Goal: Find specific page/section: Find specific page/section

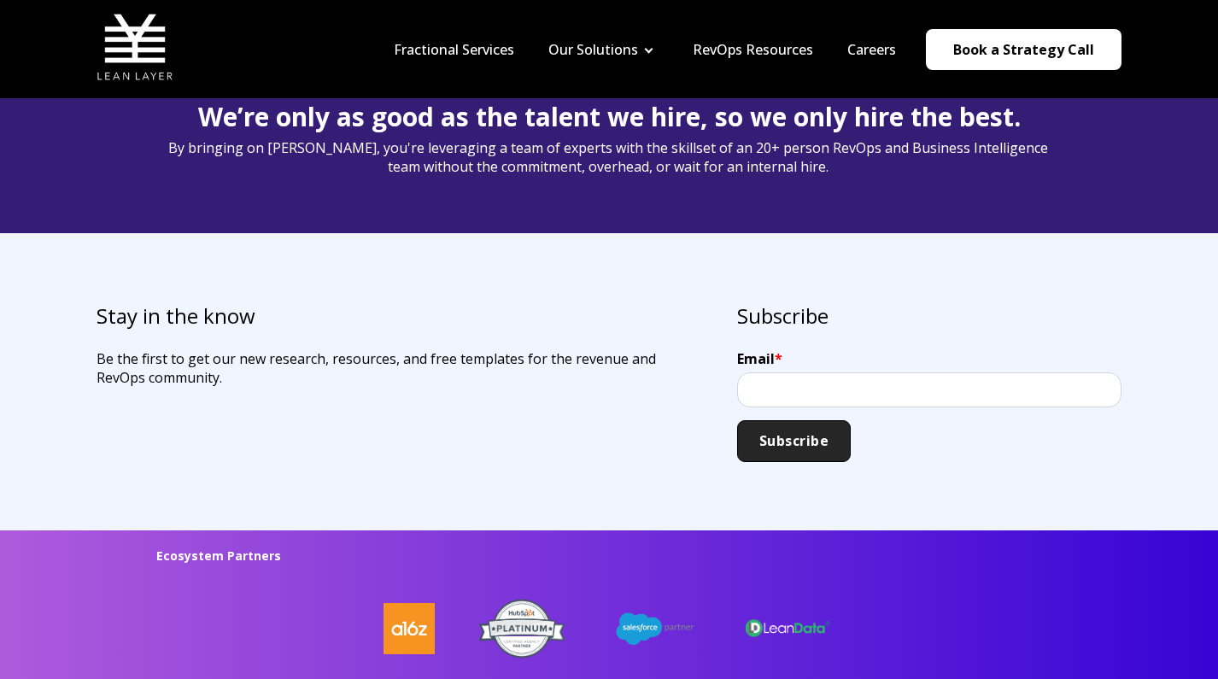
scroll to position [4119, 0]
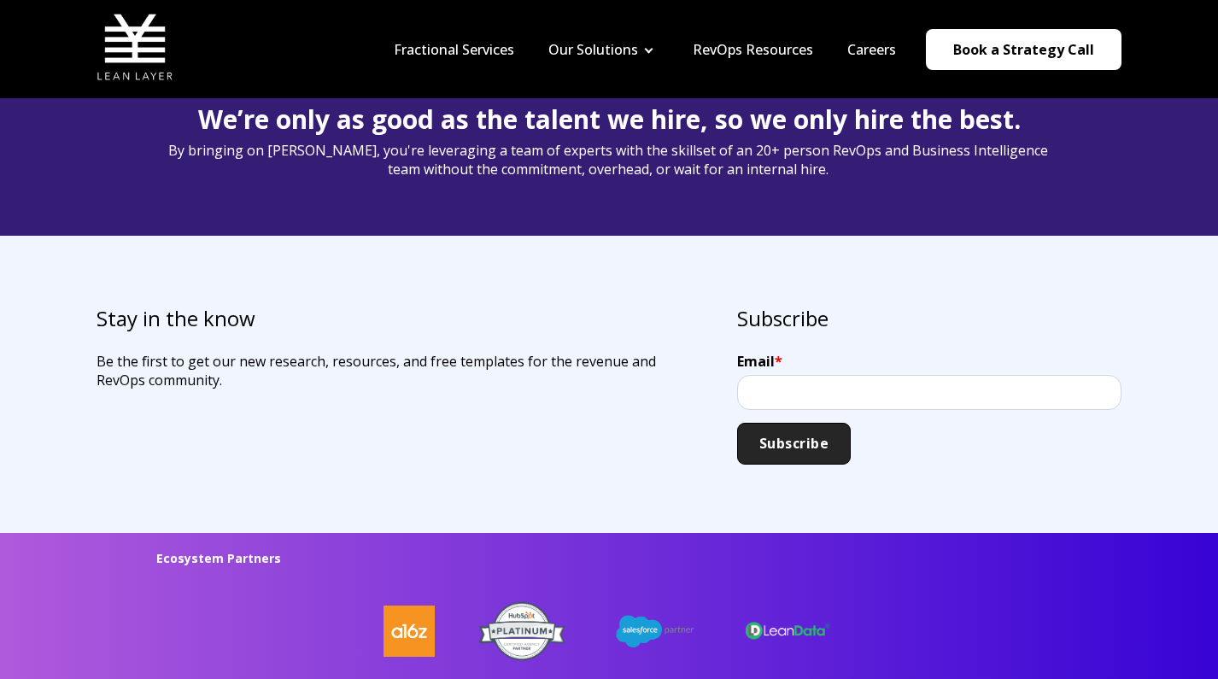
click at [863, 34] on nav "Fractional Services Our Solutions Revenue Tech Revenue Analytics Revenue Strate…" at bounding box center [749, 49] width 745 height 81
click at [860, 34] on nav "Fractional Services Our Solutions Revenue Tech Revenue Analytics Revenue Strate…" at bounding box center [749, 49] width 745 height 81
click at [861, 49] on link "Careers" at bounding box center [871, 49] width 49 height 19
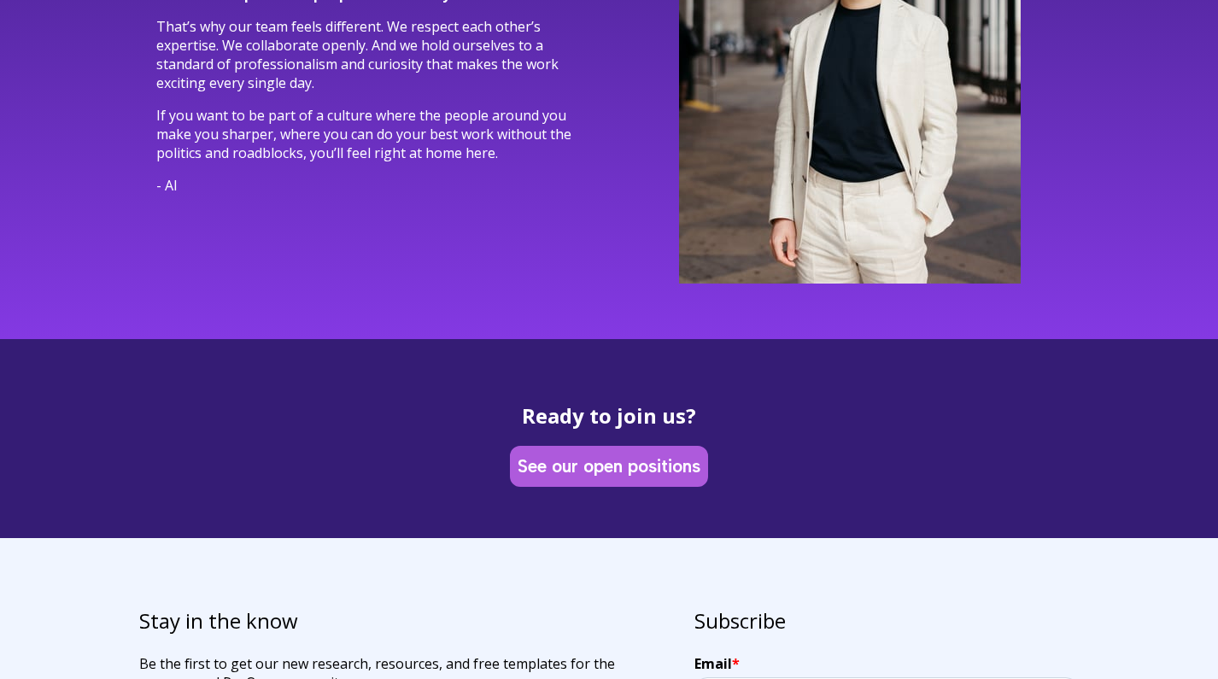
scroll to position [4793, 0]
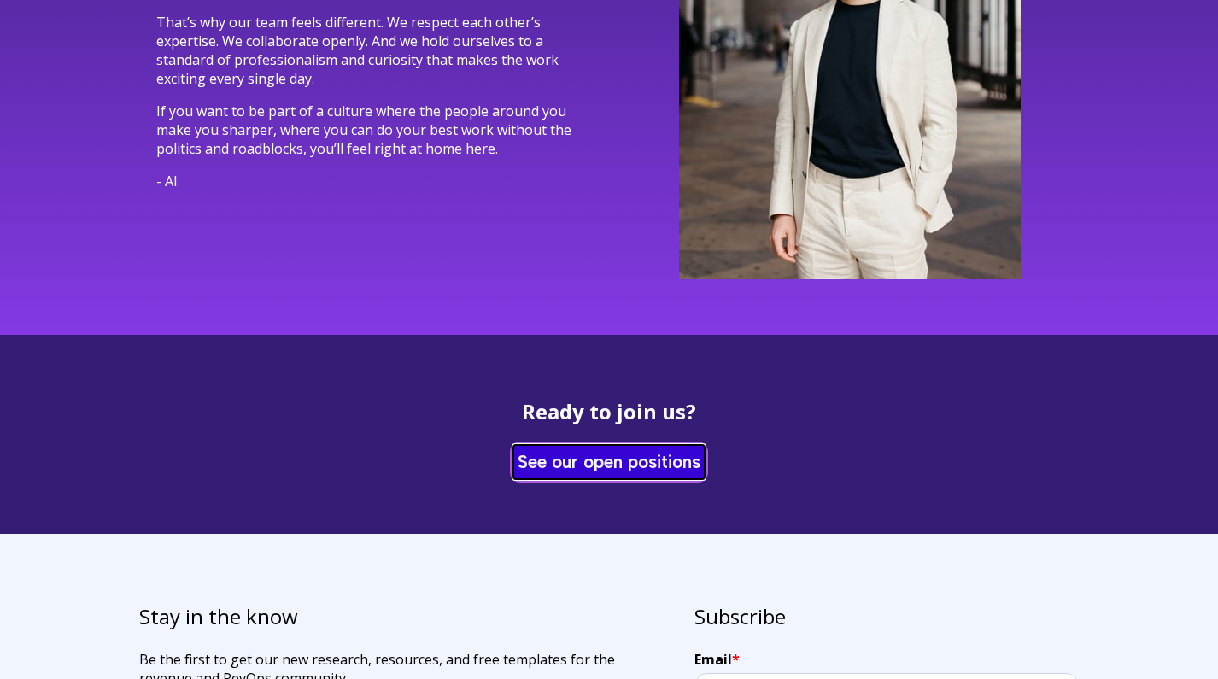
click at [559, 445] on link "See our open positions" at bounding box center [608, 461] width 191 height 33
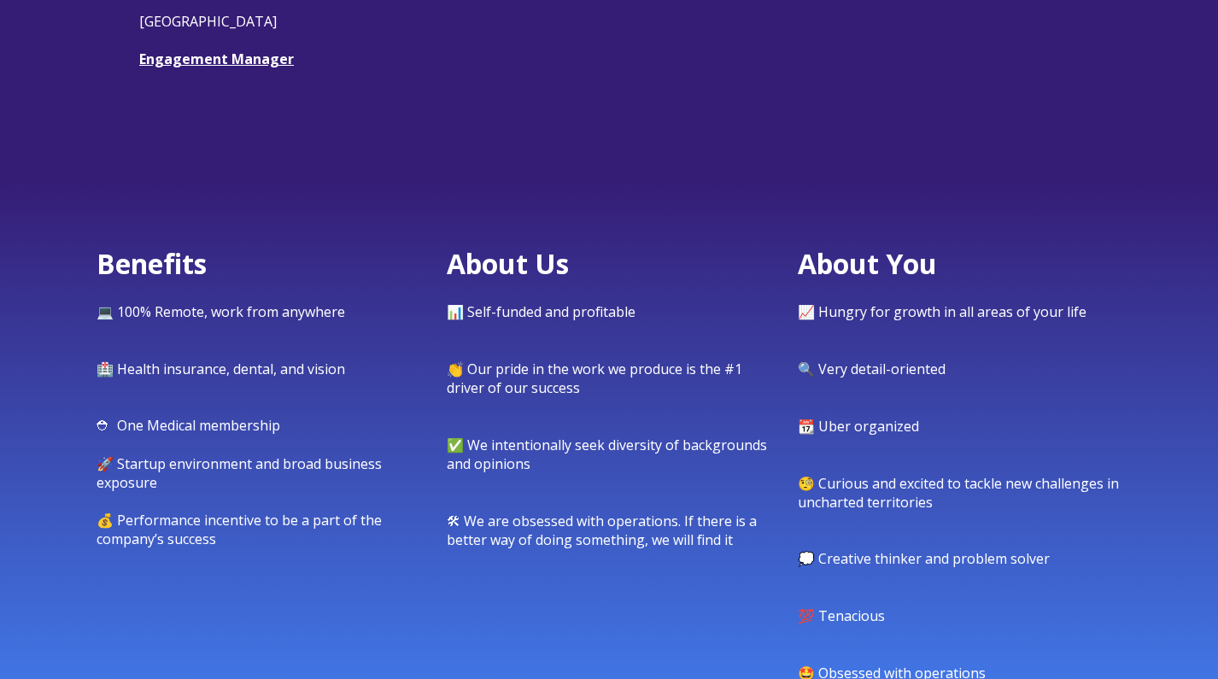
scroll to position [535, 0]
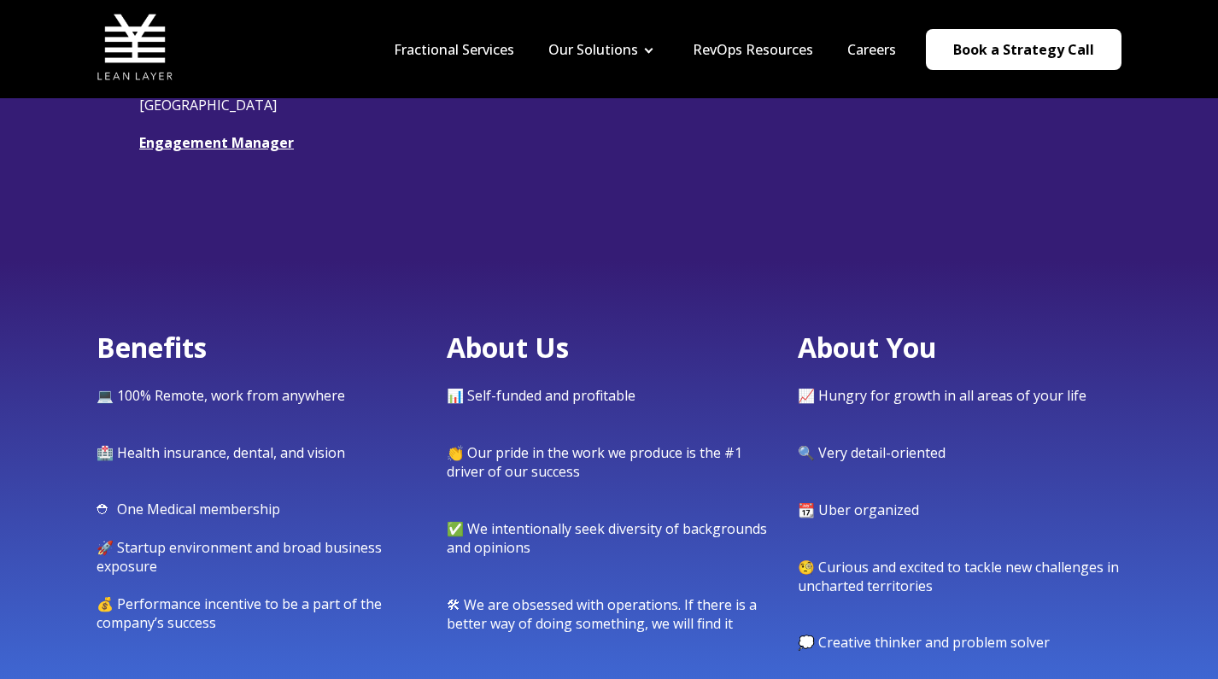
click at [245, 129] on span "We're hiring! Check out our open roles 👇 USA Engagement Manager" at bounding box center [608, 100] width 939 height 180
click at [245, 137] on link "Engagement Manager" at bounding box center [216, 142] width 155 height 19
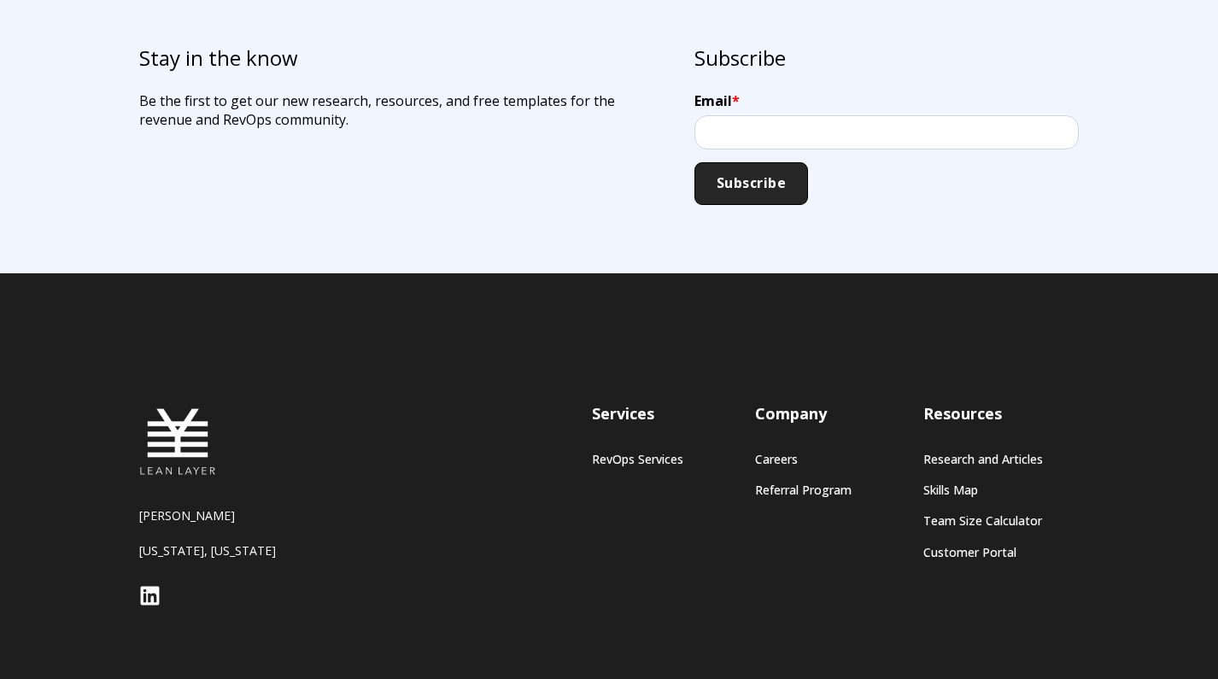
scroll to position [1441, 0]
